Goal: Task Accomplishment & Management: Use online tool/utility

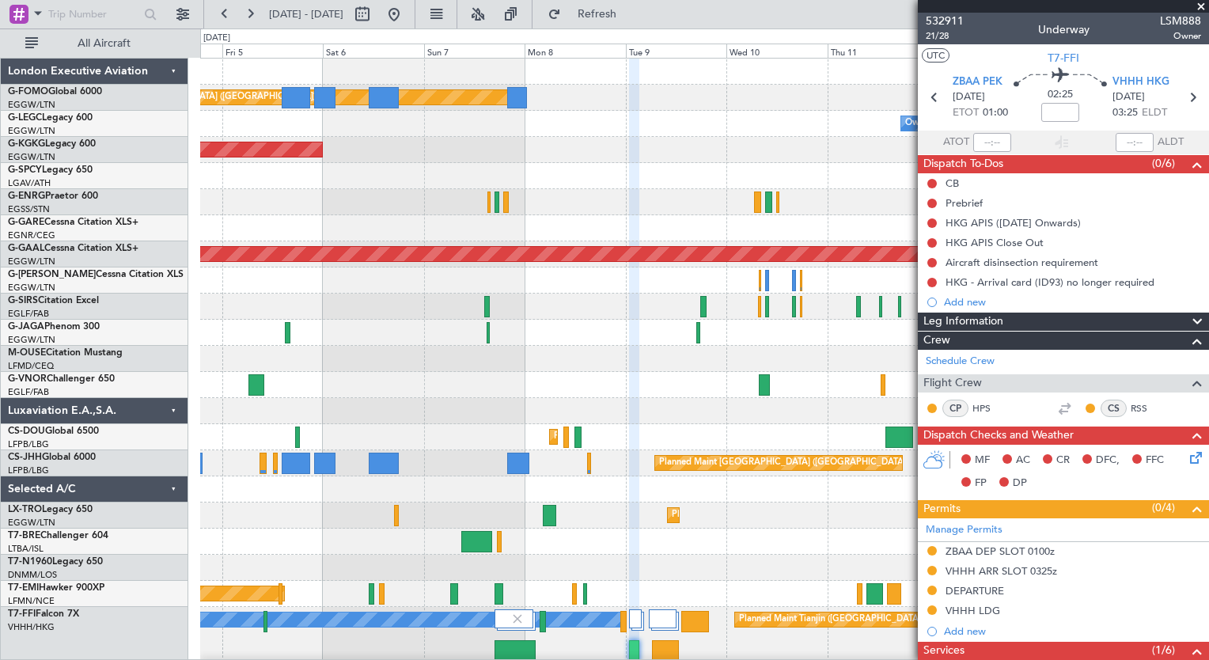
click at [506, 385] on div "Planned Maint [GEOGRAPHIC_DATA] ([GEOGRAPHIC_DATA]) Owner AOG Maint [GEOGRAPHIC…" at bounding box center [704, 431] width 1008 height 744
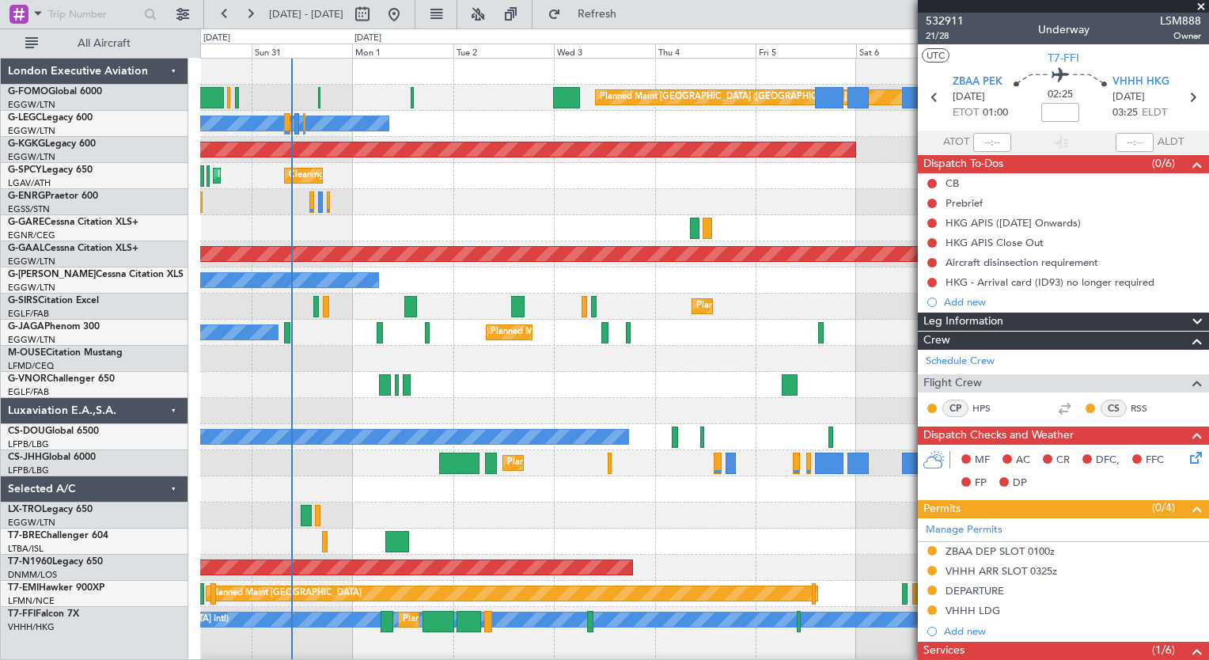
click at [988, 322] on fb-app "[DATE] - [DATE] Refresh Quick Links All Aircraft Planned Maint [GEOGRAPHIC_DATA…" at bounding box center [604, 336] width 1209 height 648
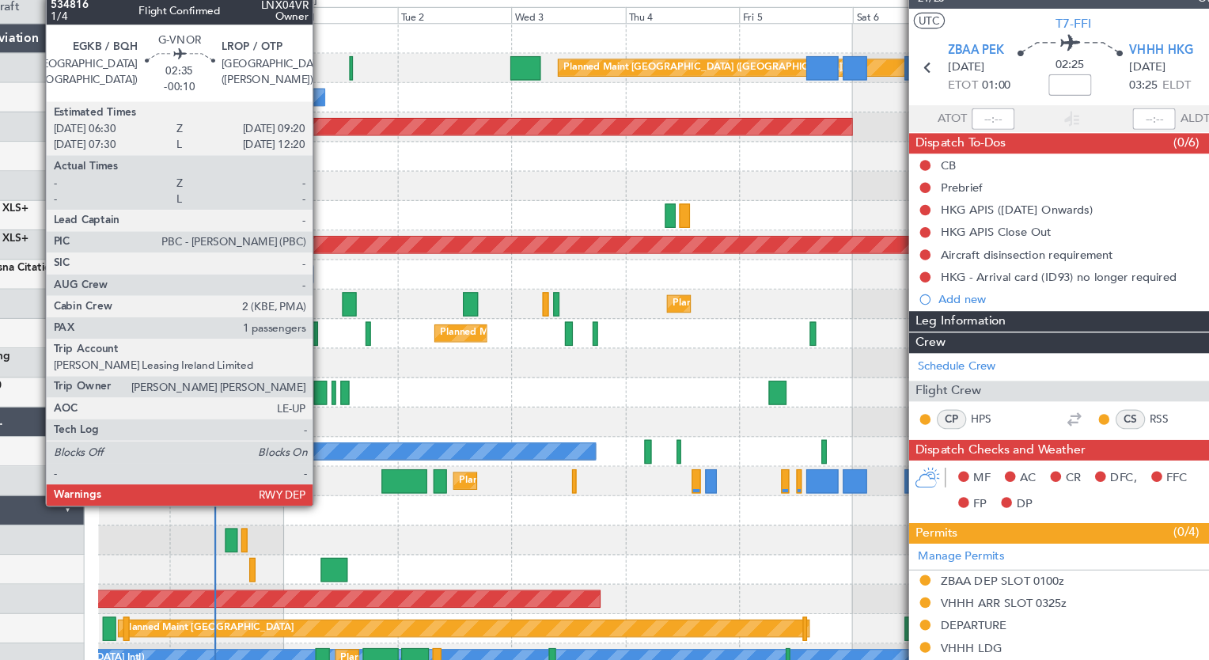
click at [397, 380] on div at bounding box center [397, 384] width 13 height 21
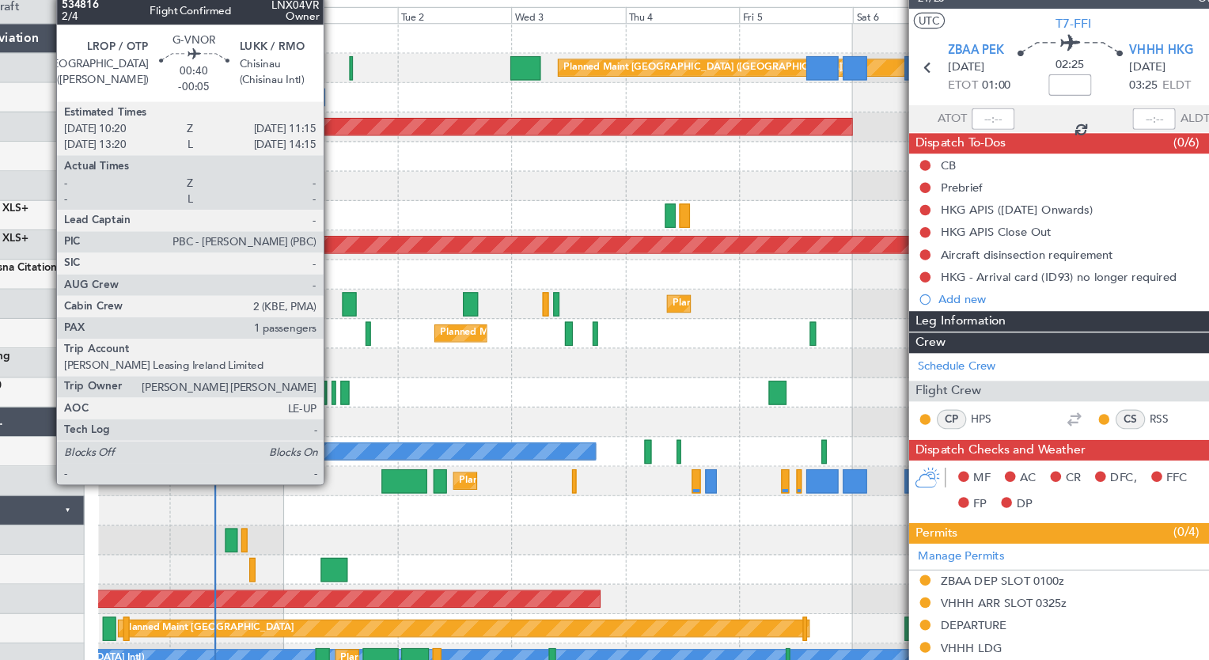
type input "-00:10"
type input "1"
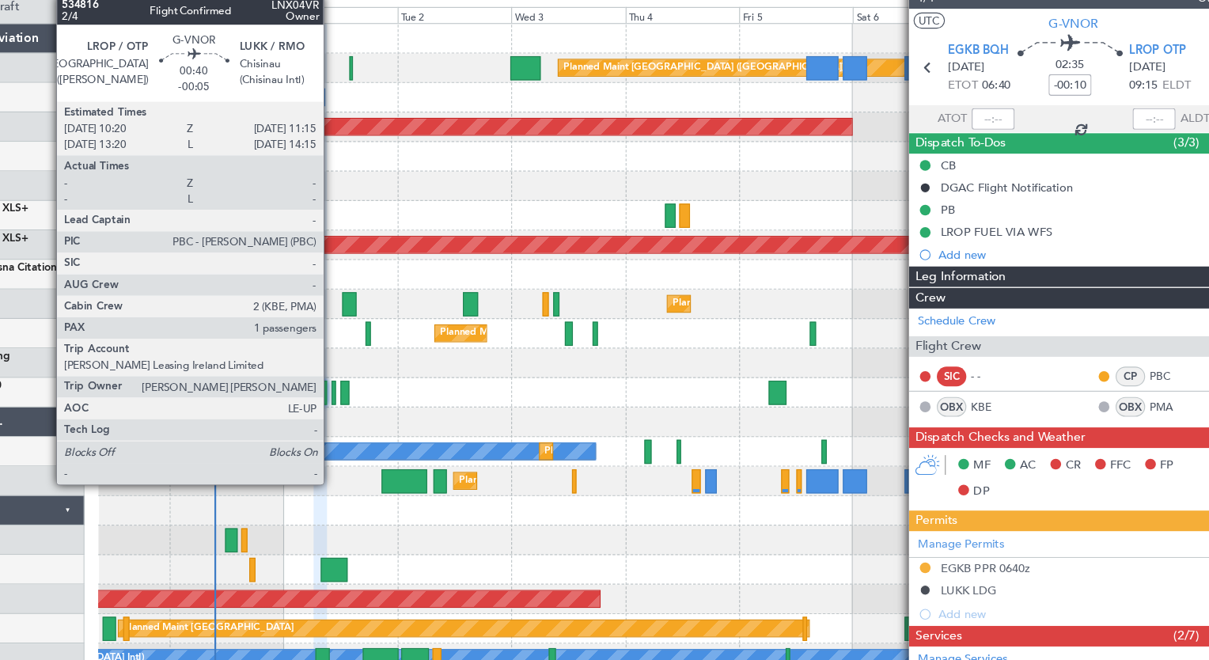
click at [408, 380] on div at bounding box center [409, 384] width 4 height 21
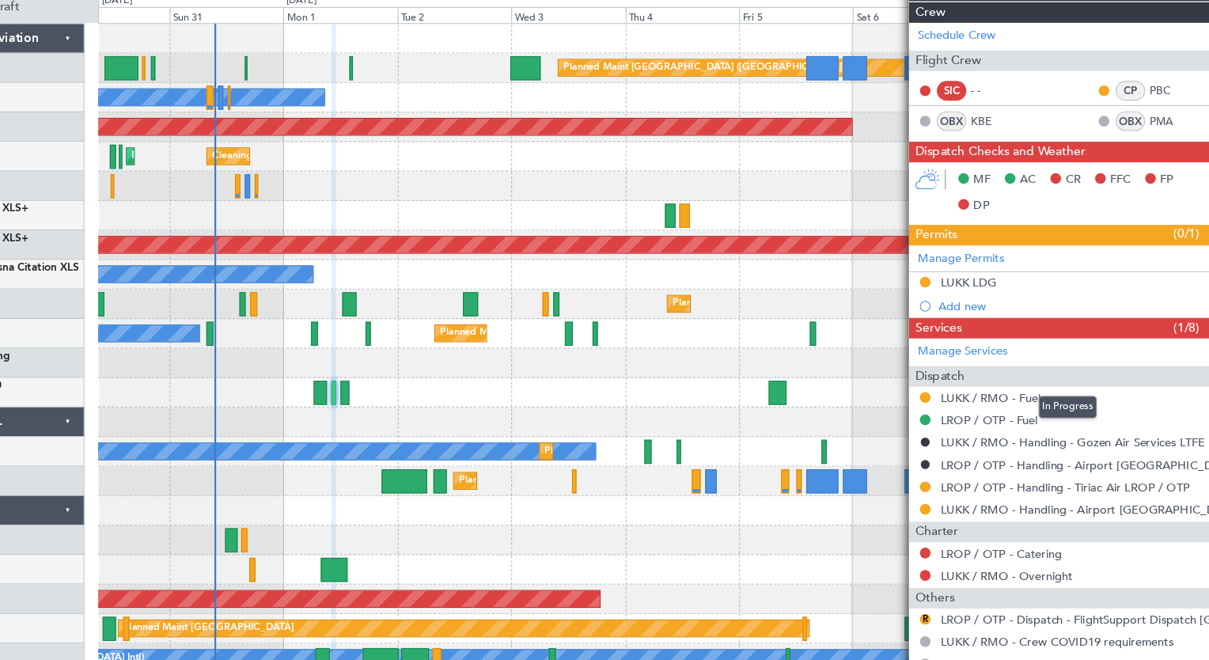
scroll to position [252, 0]
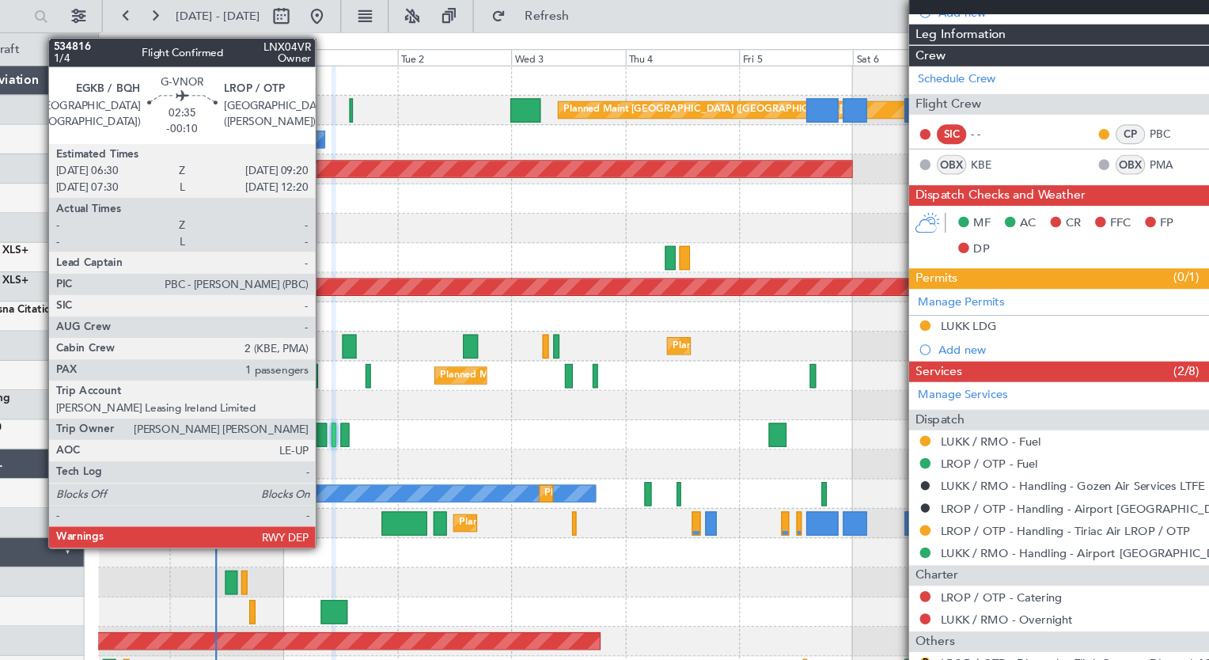
click at [400, 381] on div at bounding box center [397, 384] width 13 height 21
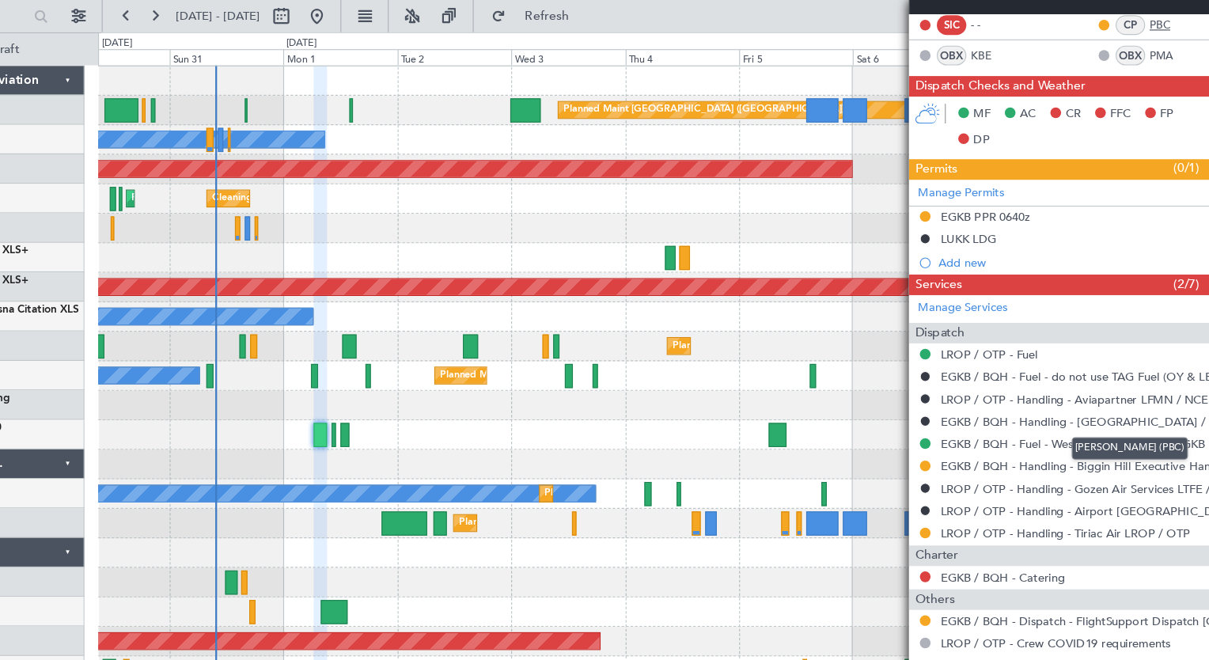
scroll to position [384, 0]
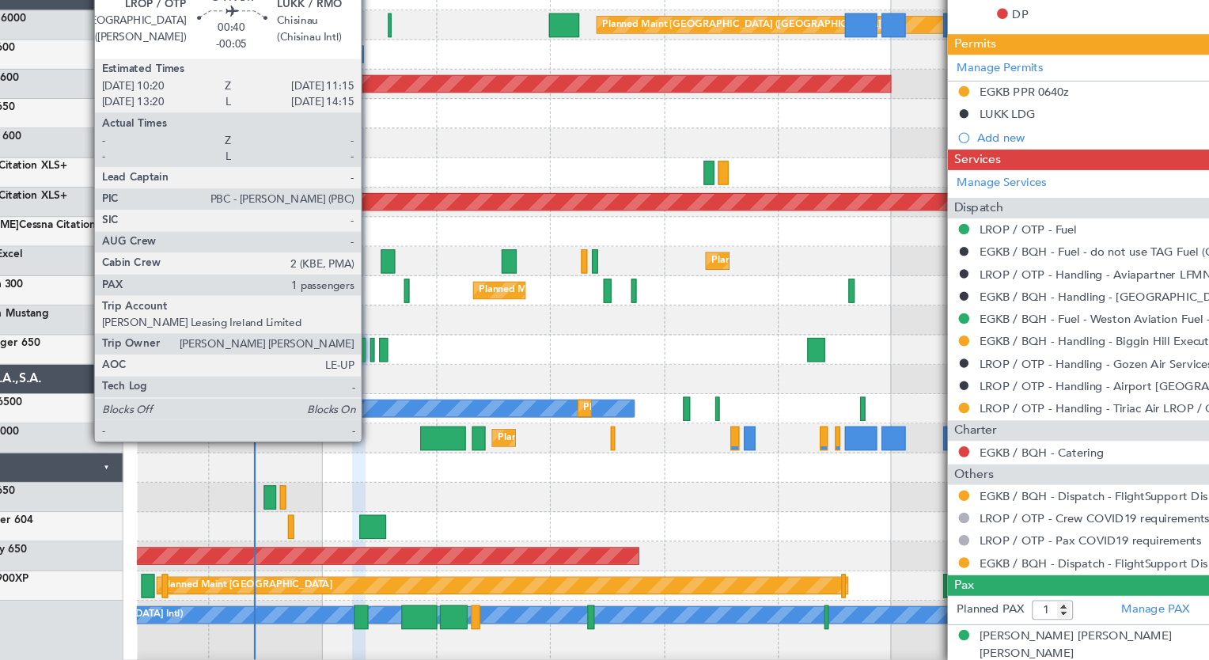
click at [407, 382] on div at bounding box center [409, 384] width 4 height 21
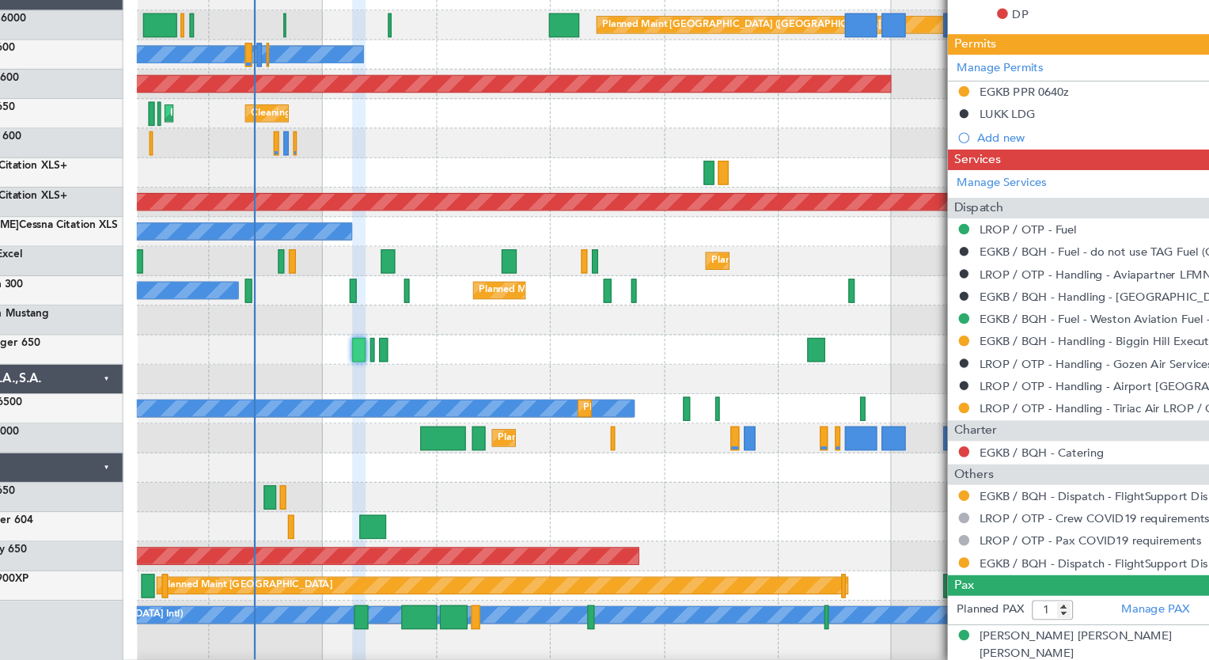
type input "-00:05"
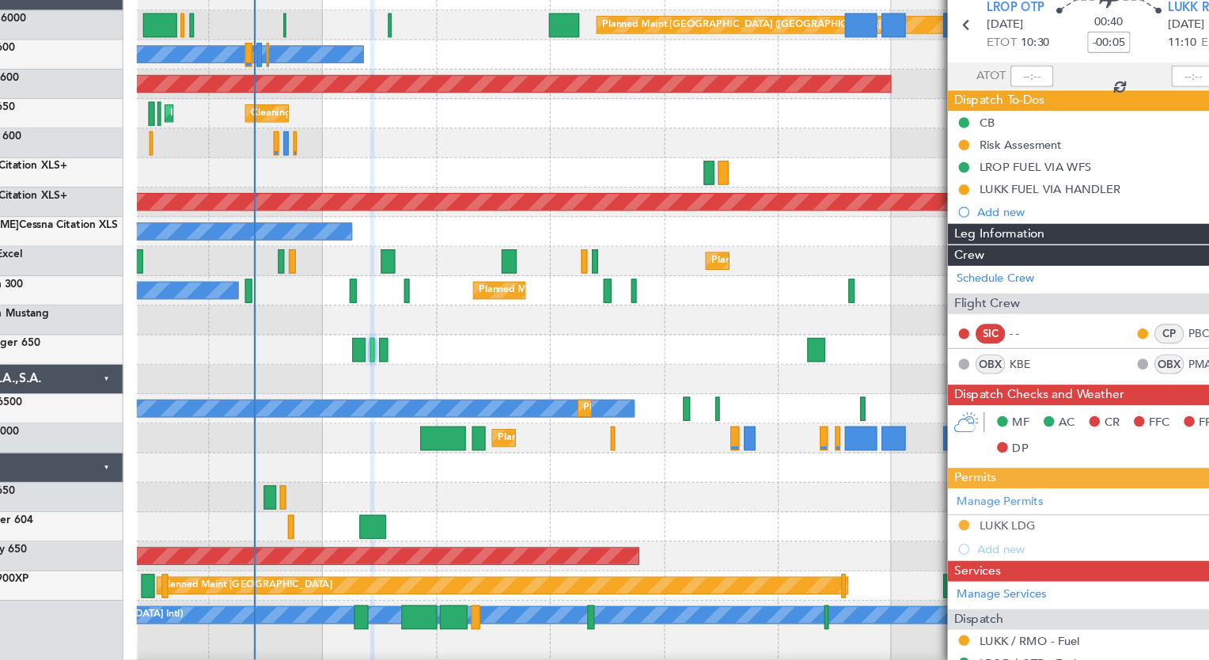
scroll to position [324, 0]
